Goal: Book appointment/travel/reservation

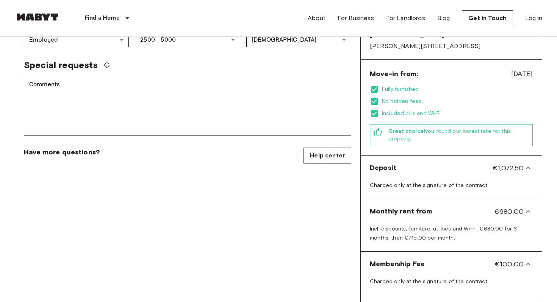
scroll to position [203, 0]
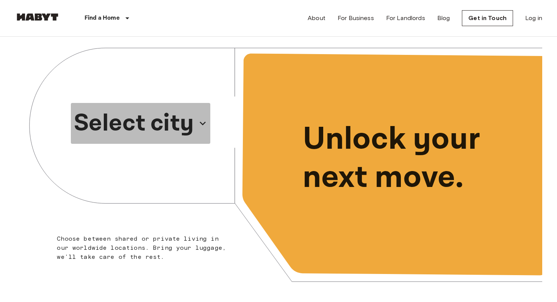
click at [202, 122] on icon "button" at bounding box center [203, 123] width 12 height 12
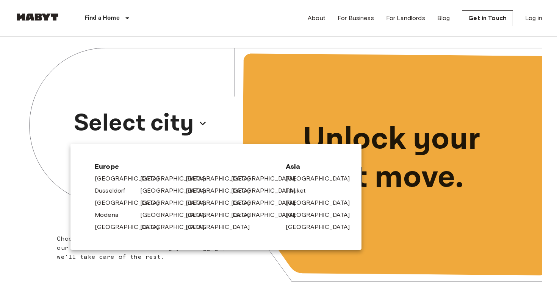
click at [161, 173] on div "[GEOGRAPHIC_DATA]" at bounding box center [159, 177] width 45 height 12
click at [150, 175] on link "[GEOGRAPHIC_DATA]" at bounding box center [178, 178] width 72 height 9
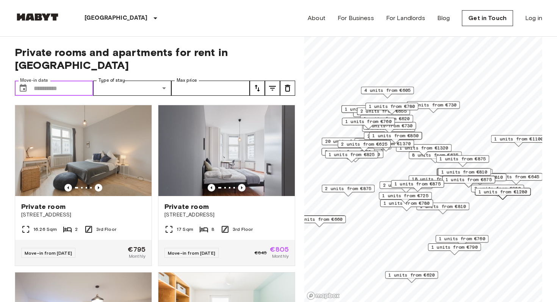
click at [58, 81] on input "Move-in date" at bounding box center [63, 88] width 59 height 15
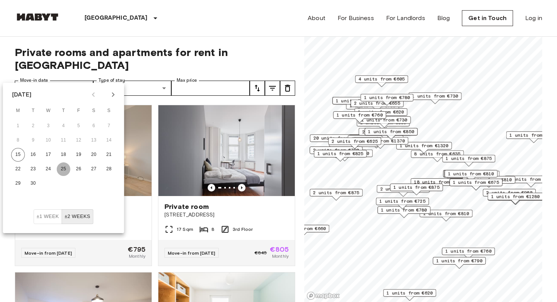
click at [60, 169] on button "25" at bounding box center [64, 169] width 14 height 14
type input "**********"
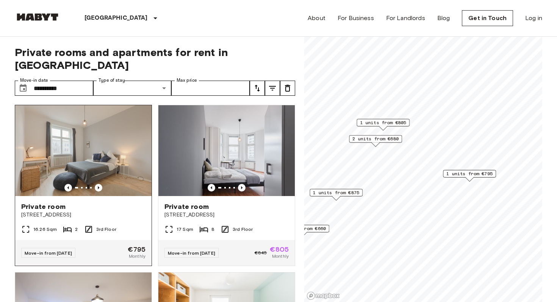
click at [62, 211] on span "[STREET_ADDRESS]" at bounding box center [83, 215] width 124 height 8
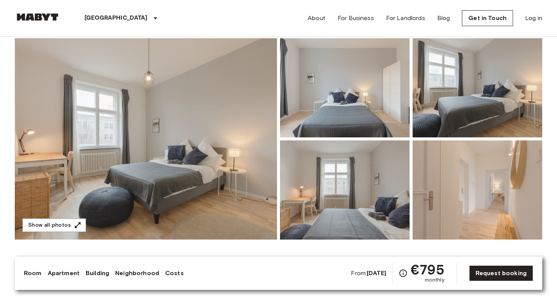
scroll to position [62, 0]
